Goal: Task Accomplishment & Management: Complete application form

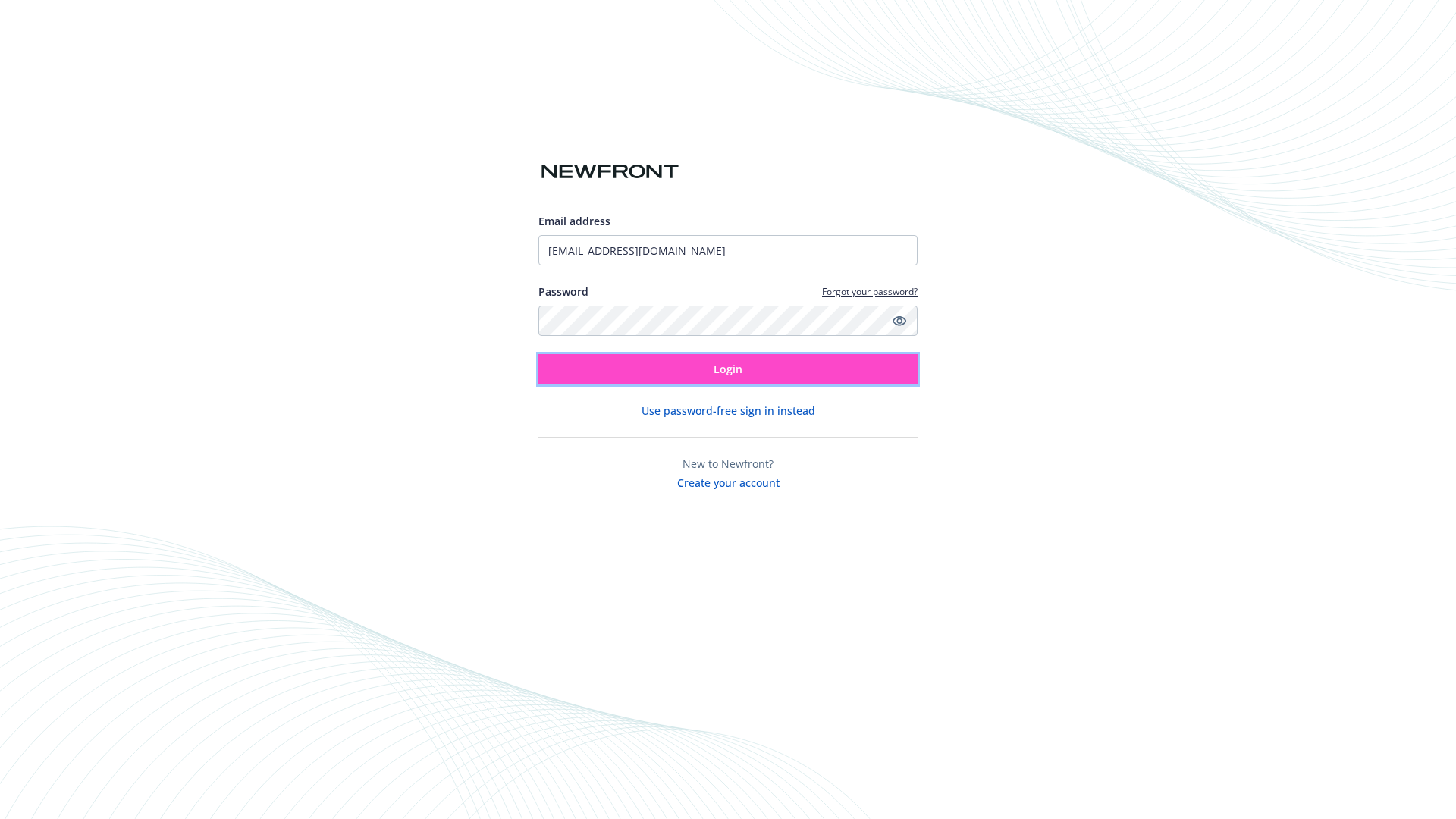
click at [728, 369] on span "Login" at bounding box center [727, 368] width 29 height 15
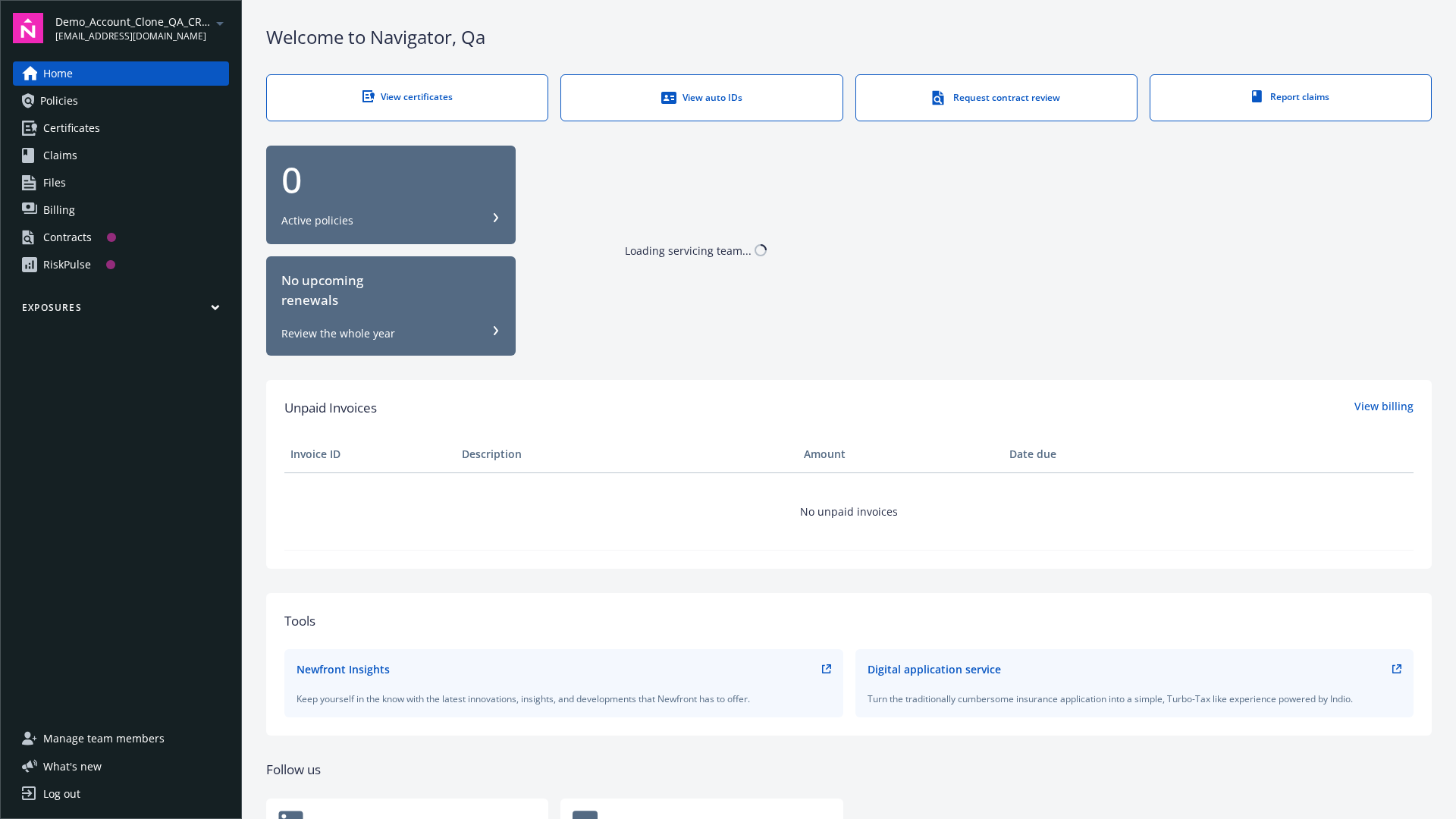
click at [142, 28] on span "Demo_Account_Clone_QA_CR_Tests_Prospect" at bounding box center [133, 22] width 156 height 16
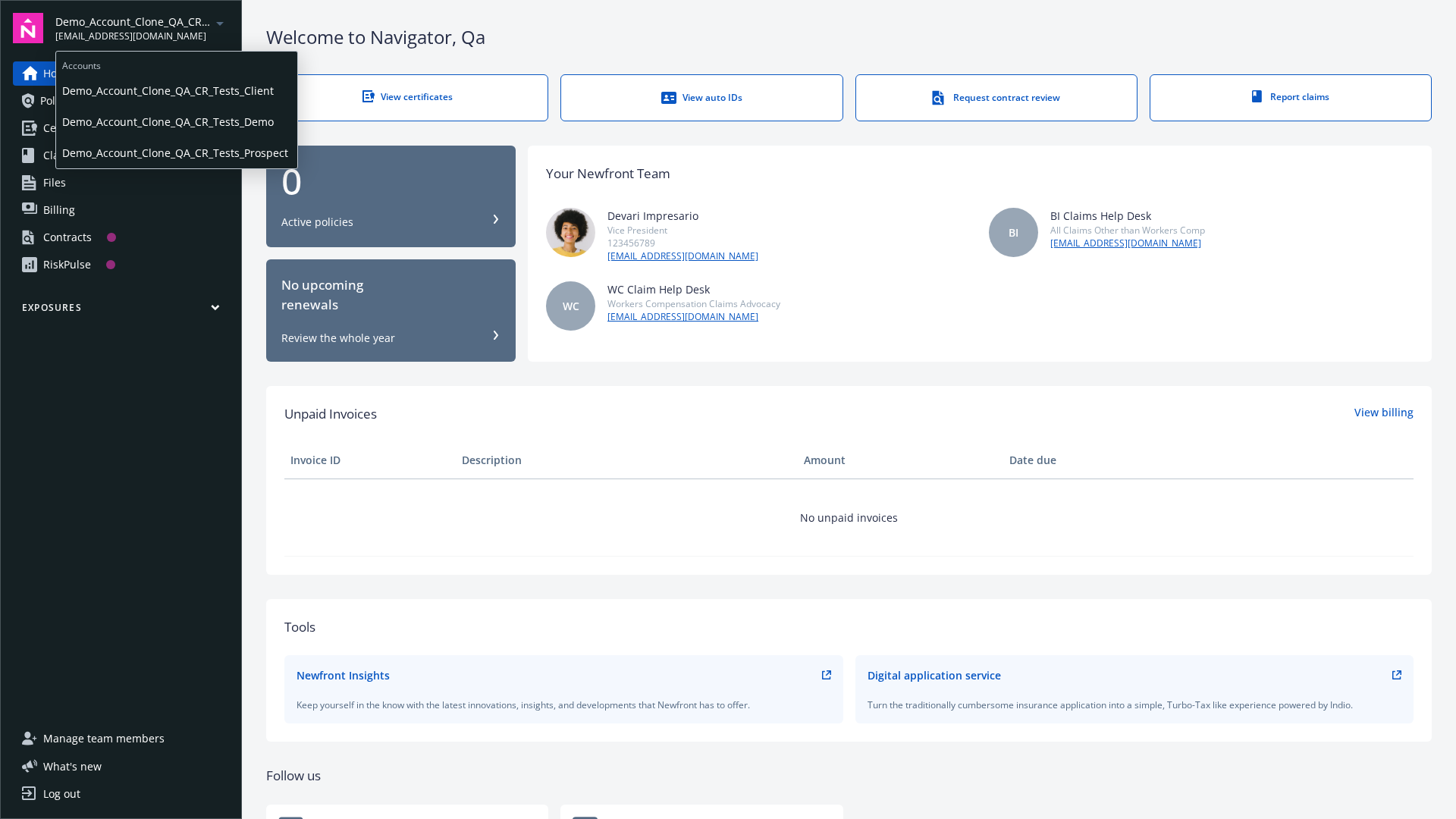
click at [175, 90] on span "Demo_Account_Clone_QA_CR_Tests_Client" at bounding box center [176, 90] width 229 height 31
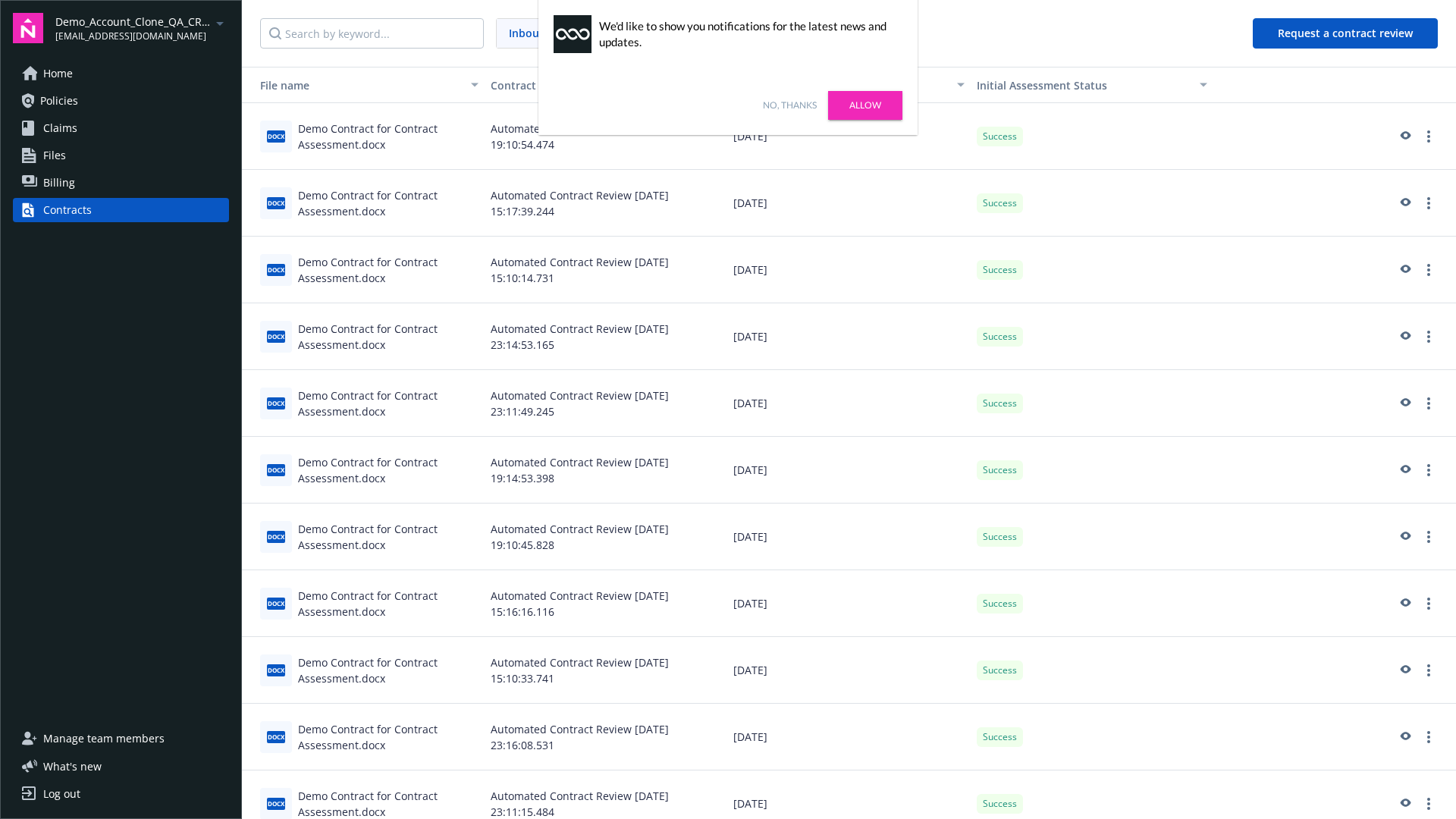
click at [789, 105] on link "No, thanks" at bounding box center [789, 106] width 53 height 14
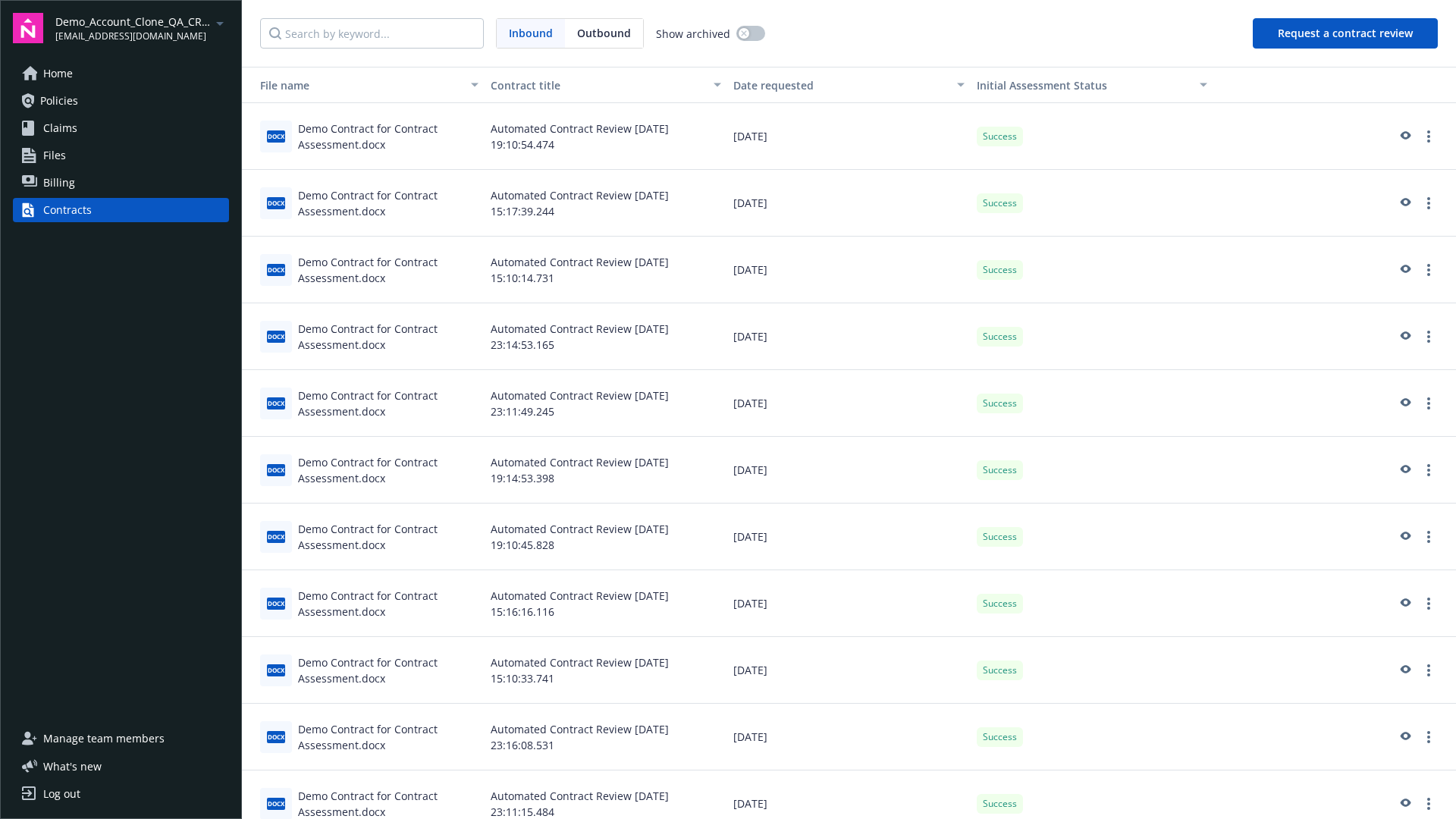
click at [1346, 34] on button "Request a contract review" at bounding box center [1345, 33] width 185 height 31
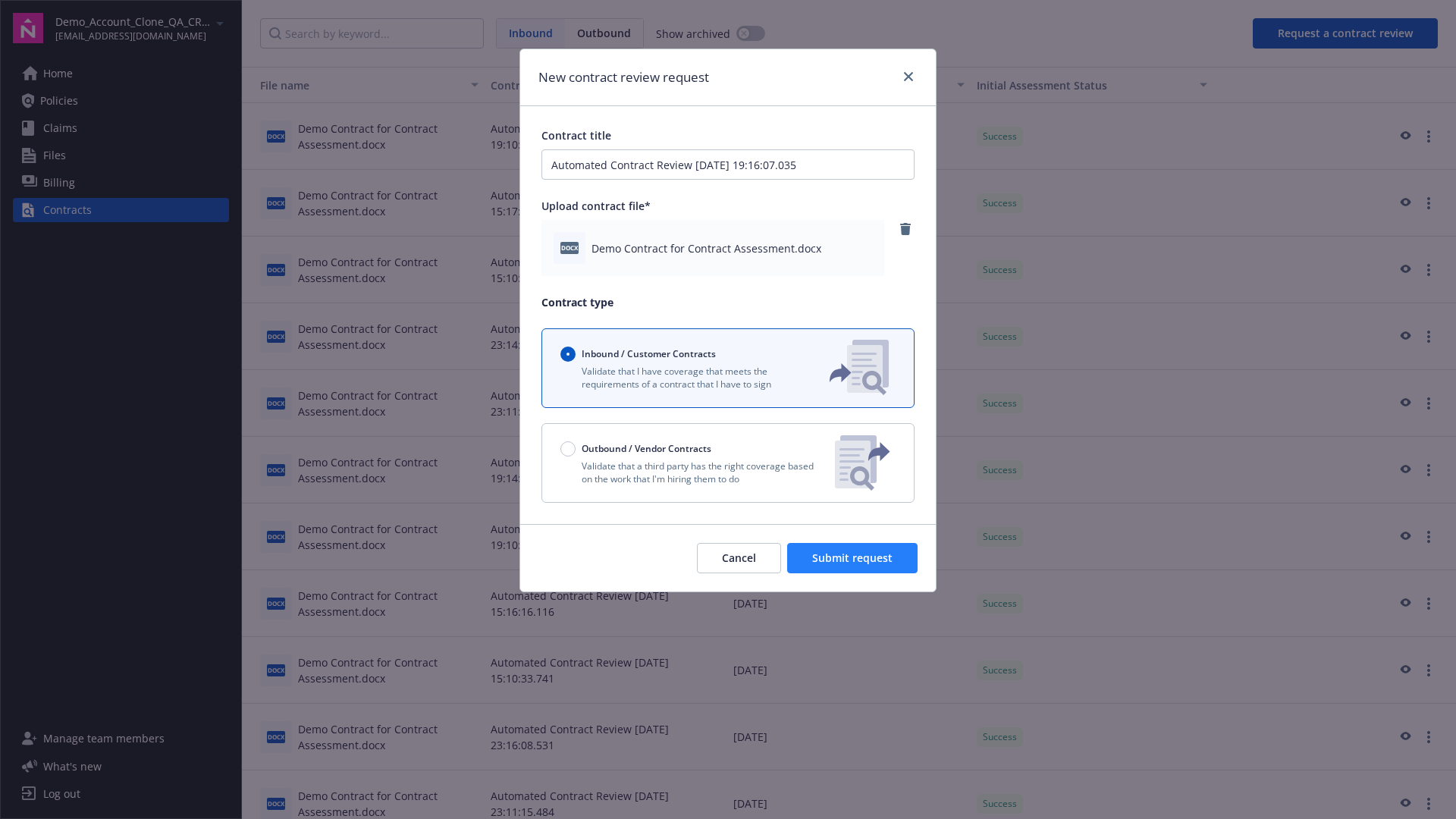
type input "Automated Contract Review 09-29-2025 19:16:07.035"
click at [853, 558] on span "Submit request" at bounding box center [852, 558] width 80 height 15
